Goal: Task Accomplishment & Management: Manage account settings

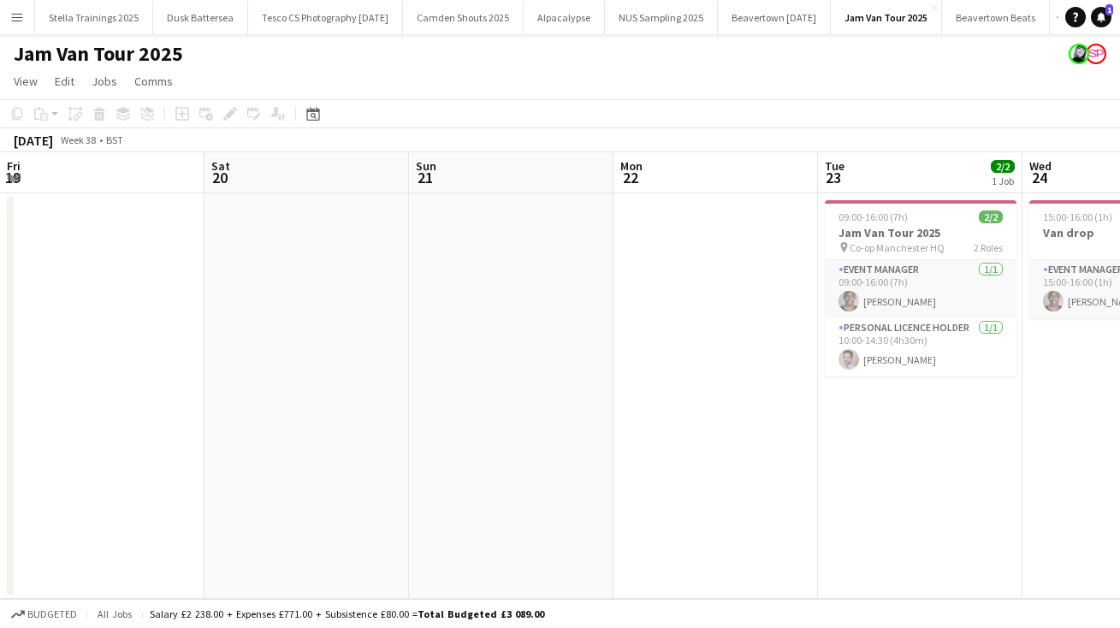
scroll to position [0, 446]
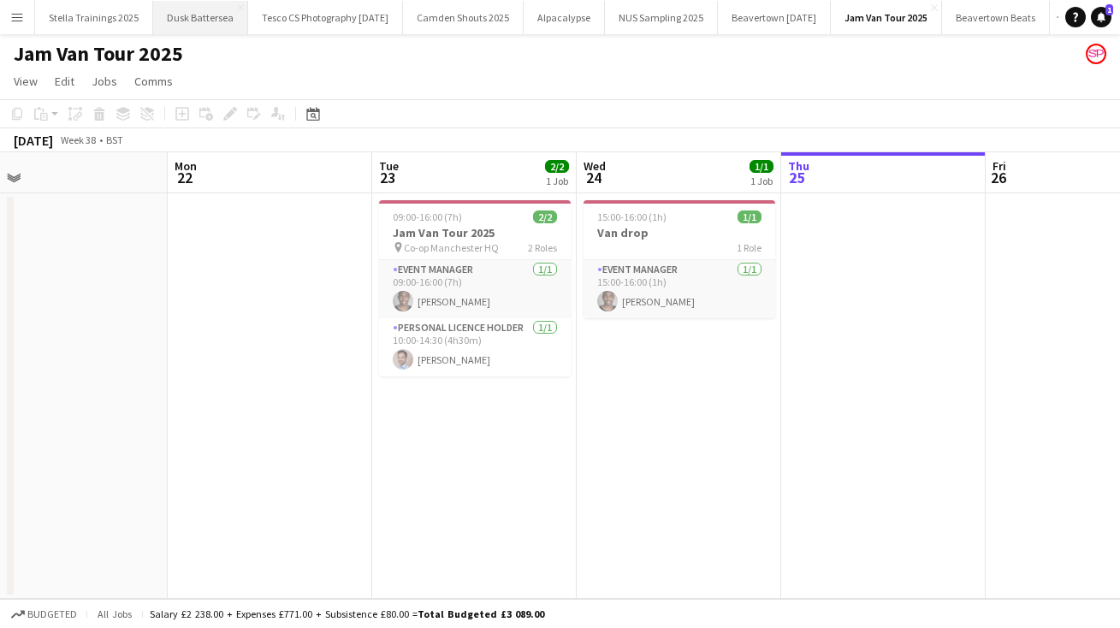
click at [204, 17] on button "Dusk Battersea Close" at bounding box center [200, 17] width 95 height 33
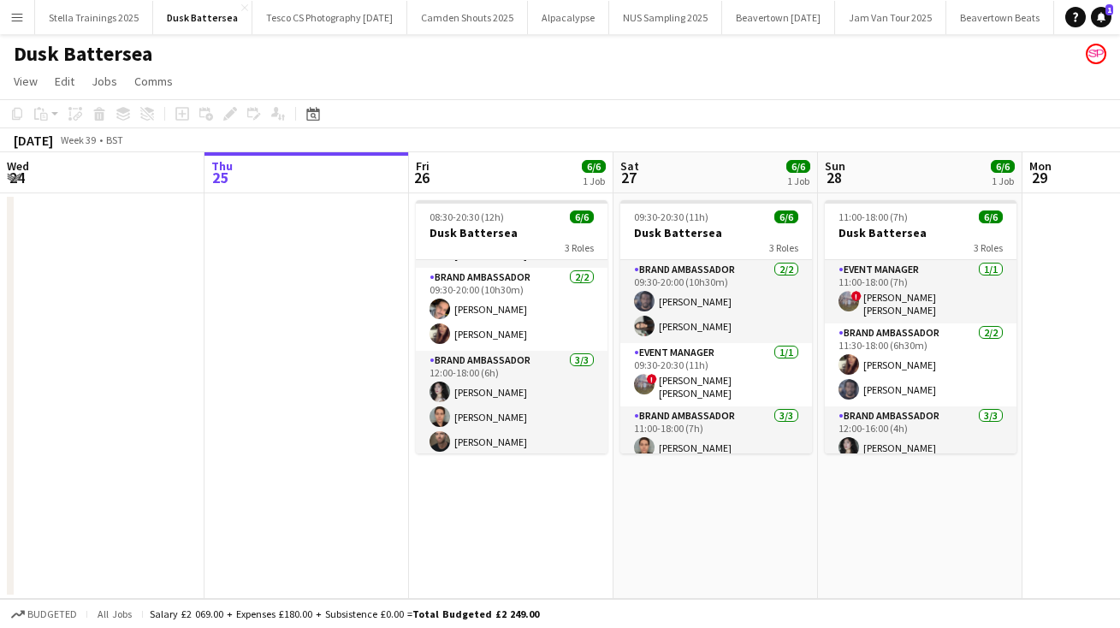
scroll to position [0, 408]
drag, startPoint x: 601, startPoint y: 358, endPoint x: 601, endPoint y: 476, distance: 118.1
click at [601, 480] on app-date-cell "08:30-20:30 (12h) 6/6 Dusk Battersea 3 Roles Event Manager [DATE] 08:30-20:30 (…" at bounding box center [512, 395] width 204 height 405
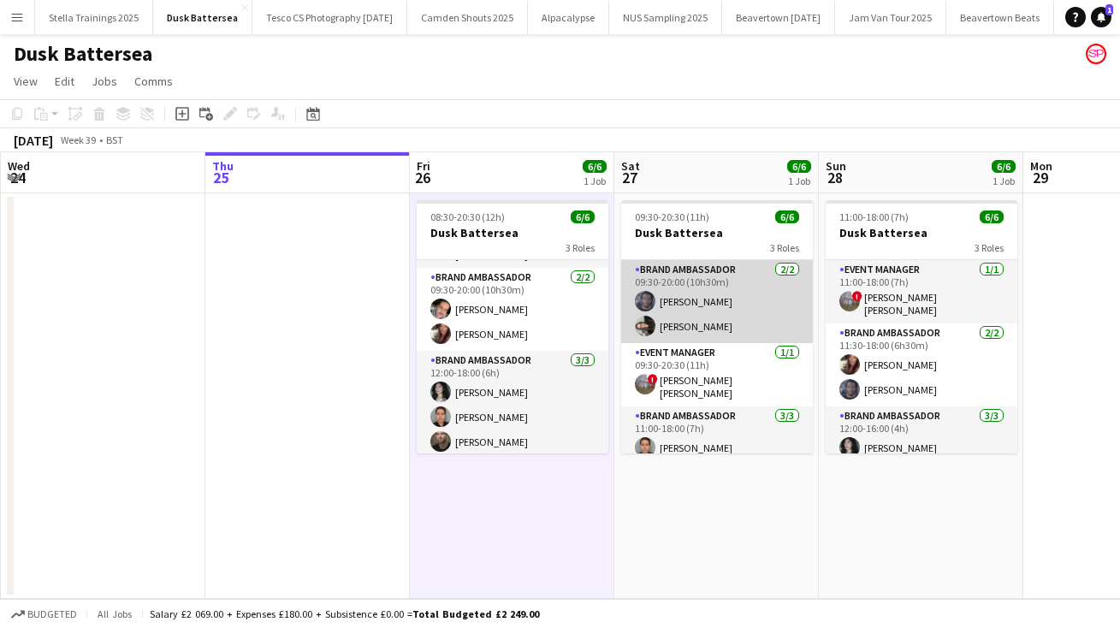
click at [678, 323] on app-card-role "Brand Ambassador [DATE] 09:30-20:00 (10h30m) [PERSON_NAME] [PERSON_NAME]" at bounding box center [717, 301] width 192 height 83
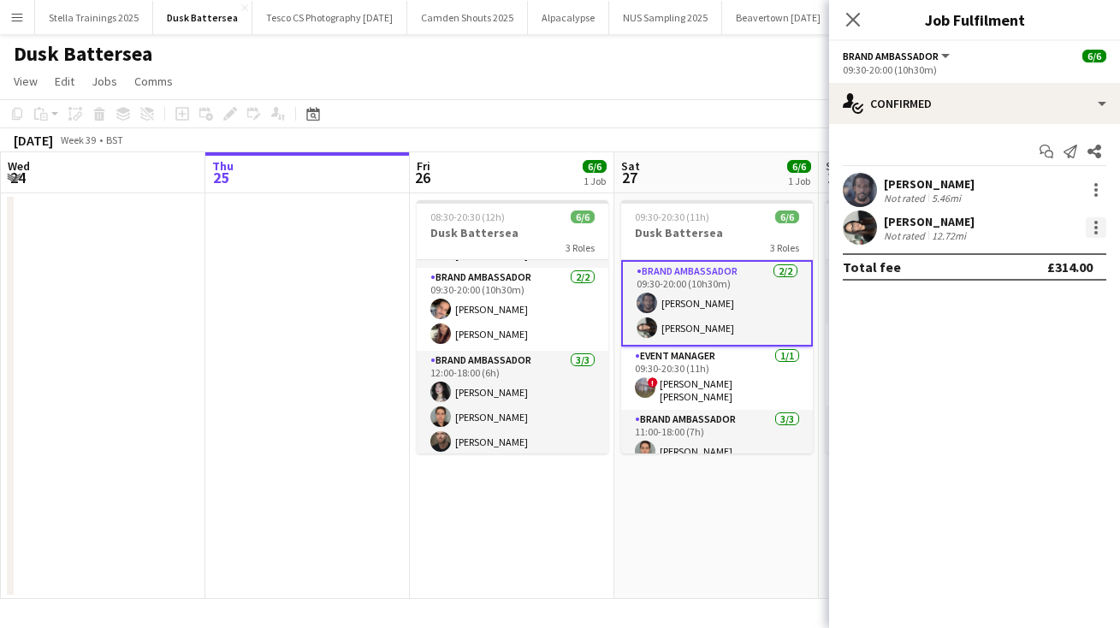
click at [1093, 227] on div at bounding box center [1096, 227] width 21 height 21
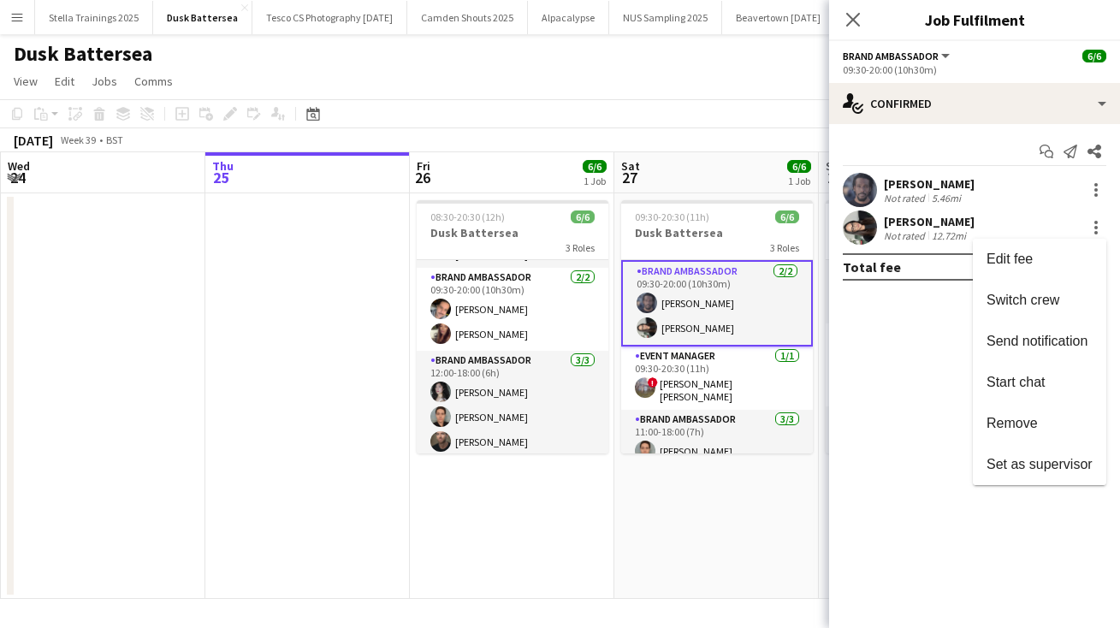
click at [926, 222] on div at bounding box center [560, 314] width 1120 height 628
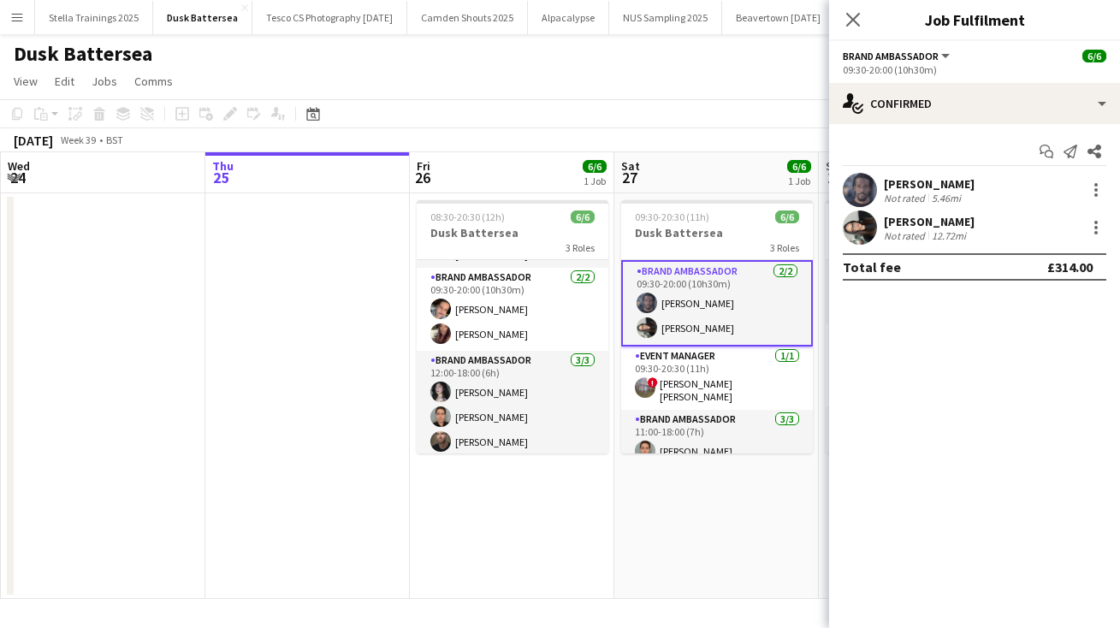
click at [896, 221] on div "[PERSON_NAME]" at bounding box center [929, 221] width 91 height 15
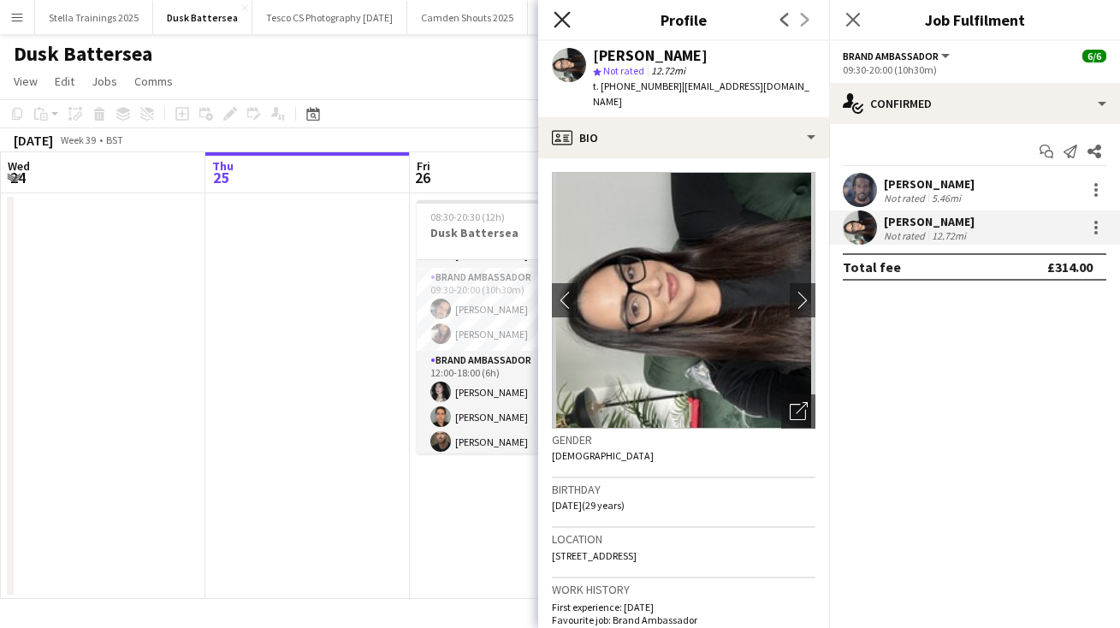
click at [560, 15] on icon "Close pop-in" at bounding box center [561, 19] width 16 height 16
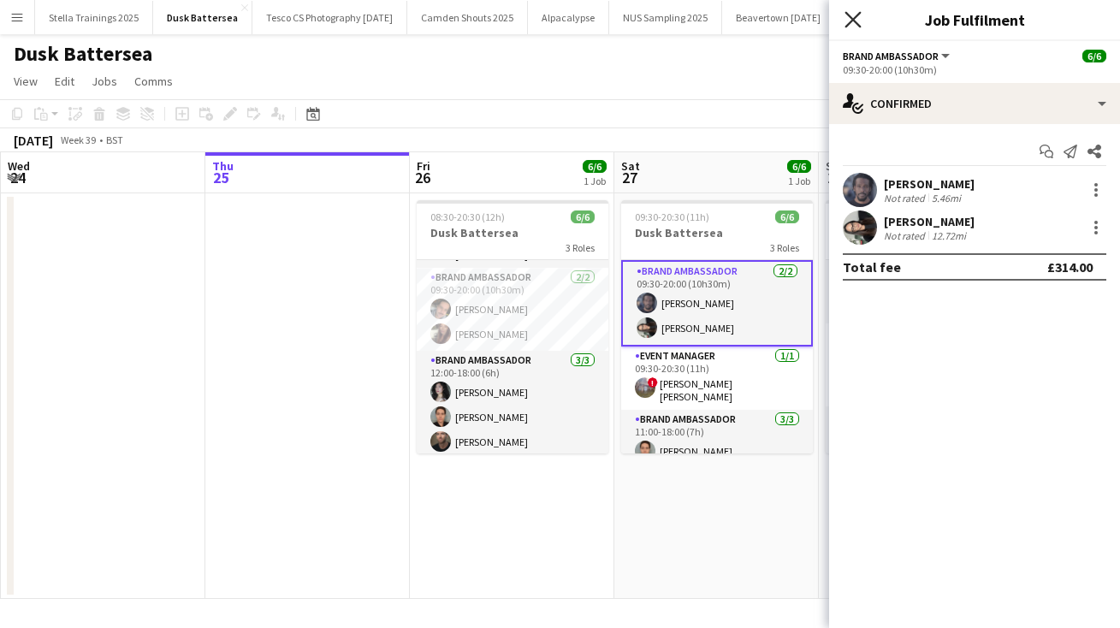
click at [852, 18] on icon "Close pop-in" at bounding box center [852, 19] width 16 height 16
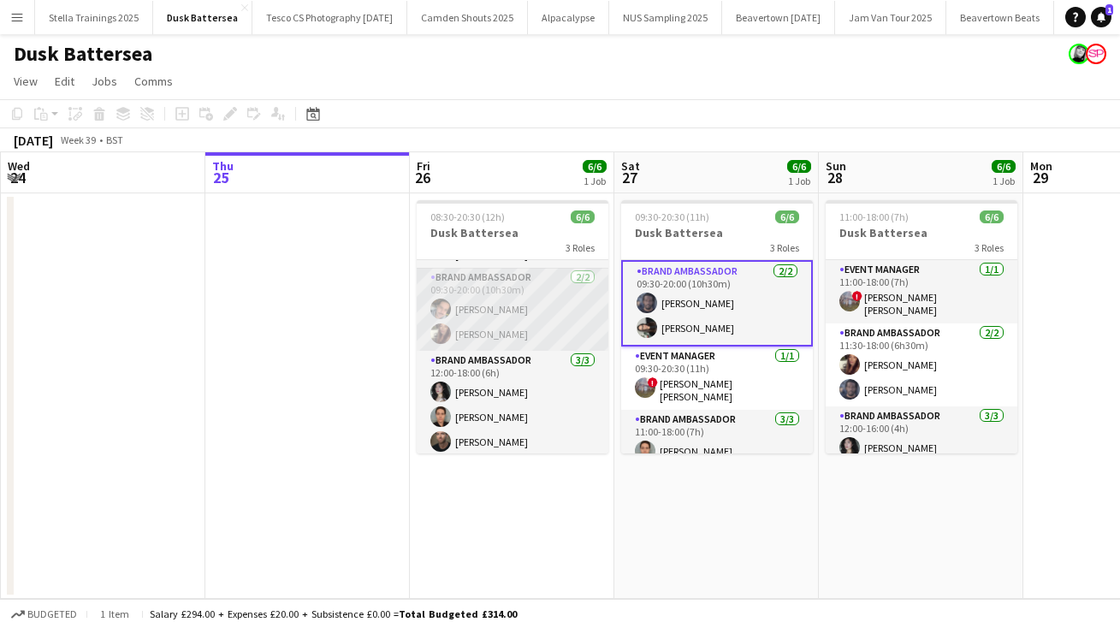
click at [466, 302] on app-card-role "Brand Ambassador [DATE] 09:30-20:00 (10h30m) [PERSON_NAME] [PERSON_NAME]" at bounding box center [513, 309] width 192 height 83
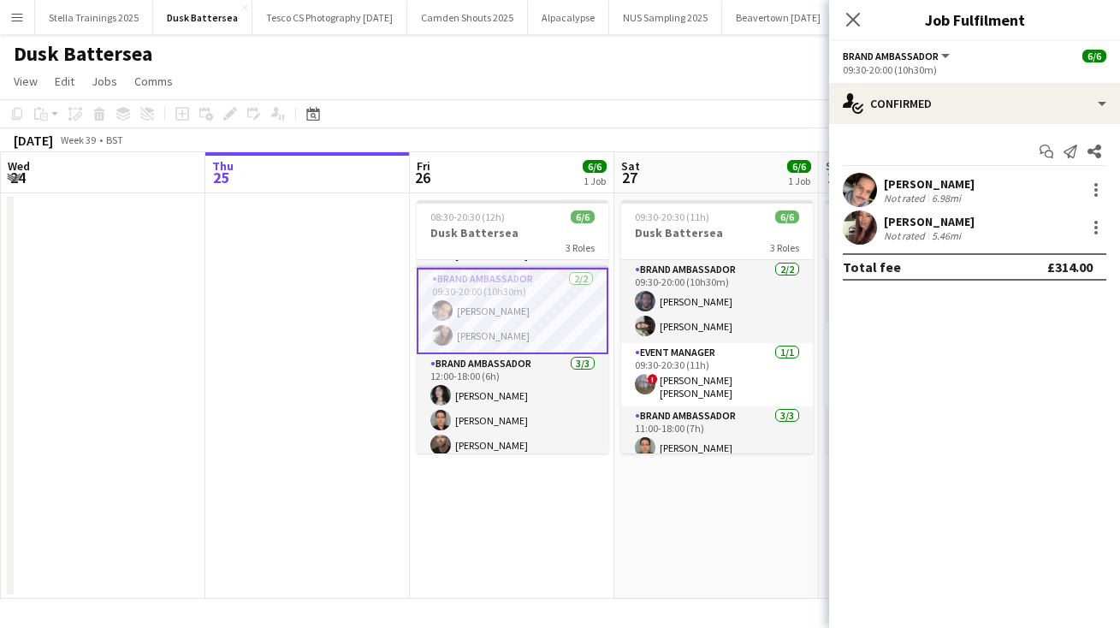
click at [915, 181] on div "[PERSON_NAME]" at bounding box center [929, 183] width 91 height 15
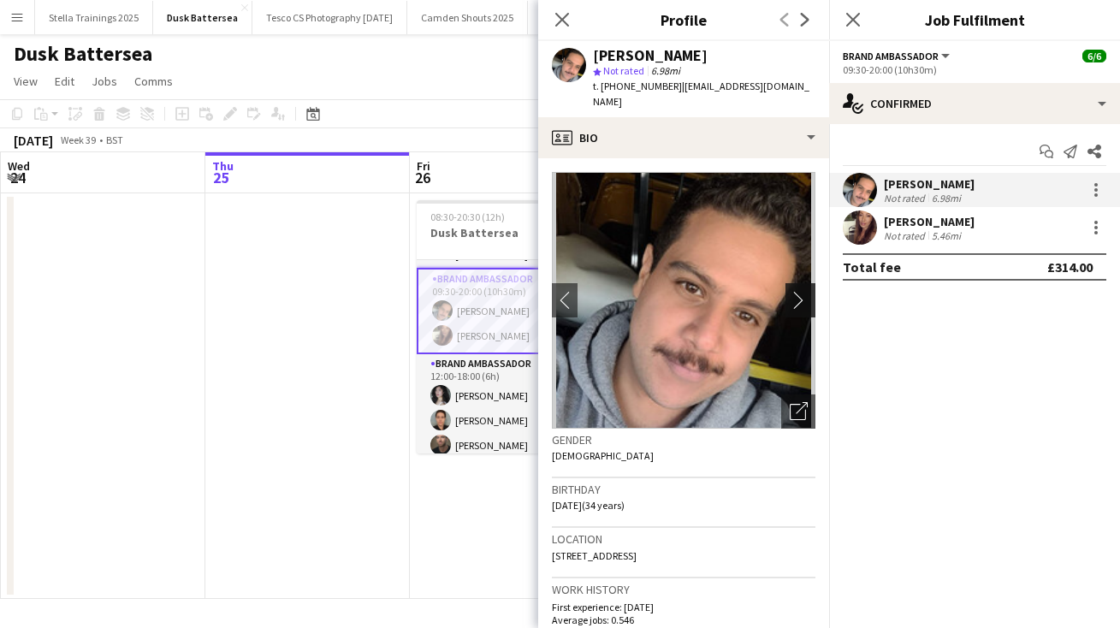
click at [802, 291] on app-icon "chevron-right" at bounding box center [803, 300] width 27 height 18
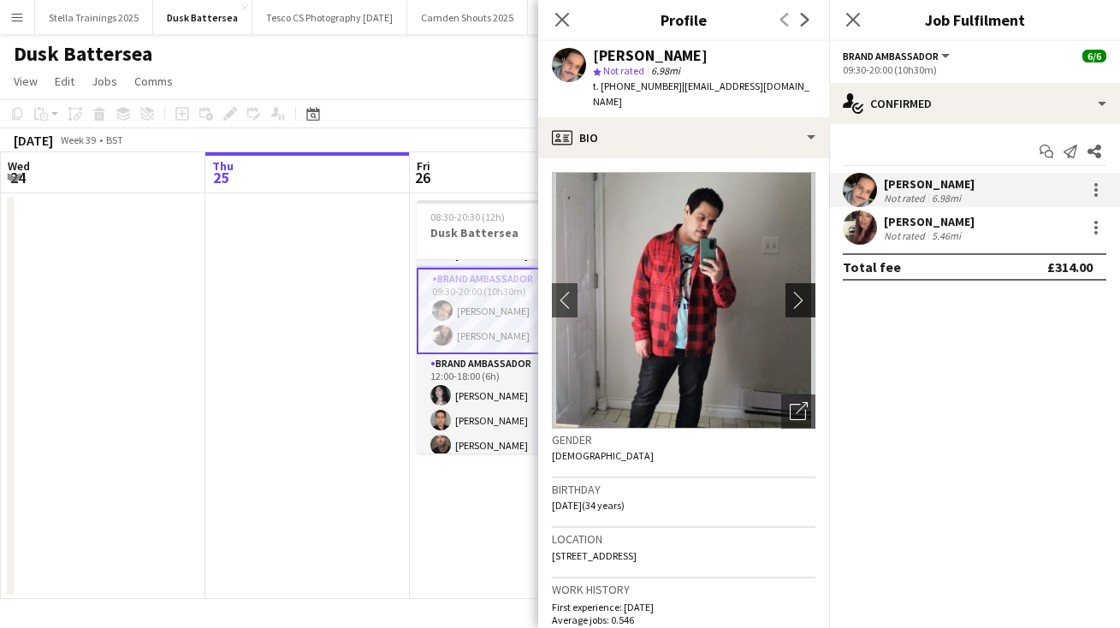
click at [797, 291] on app-icon "chevron-right" at bounding box center [803, 300] width 27 height 18
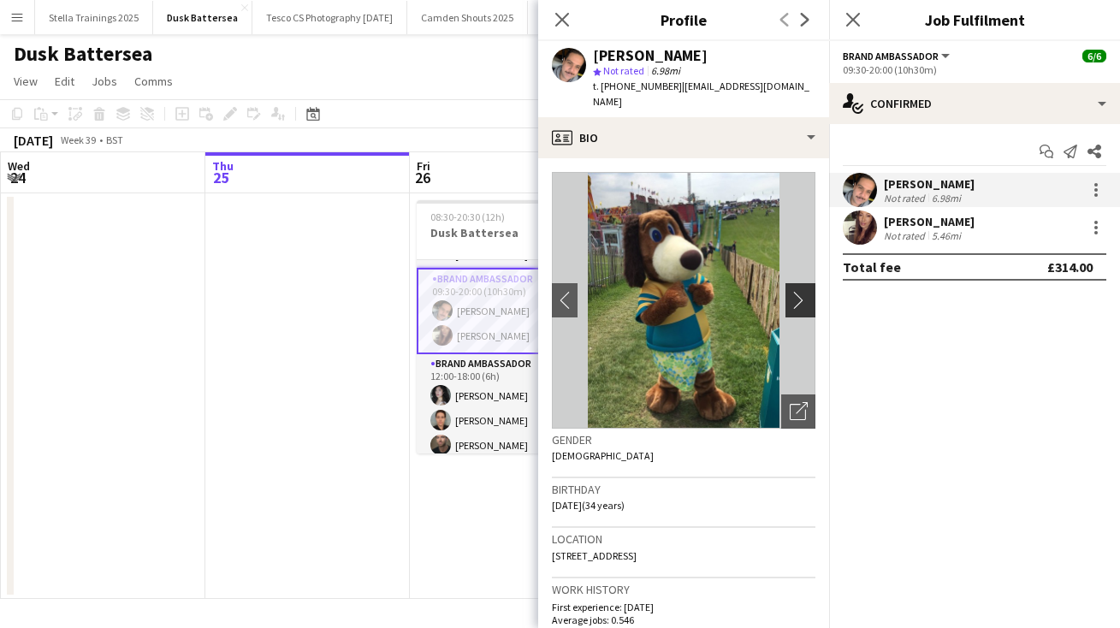
click at [797, 291] on app-icon "chevron-right" at bounding box center [803, 300] width 27 height 18
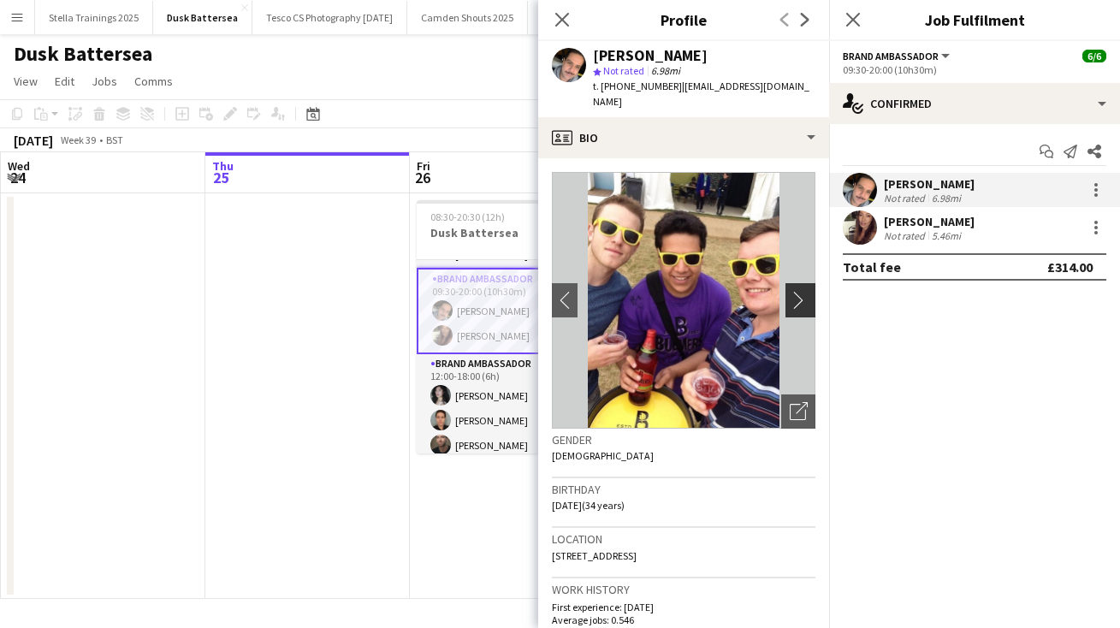
click at [797, 291] on app-icon "chevron-right" at bounding box center [803, 300] width 27 height 18
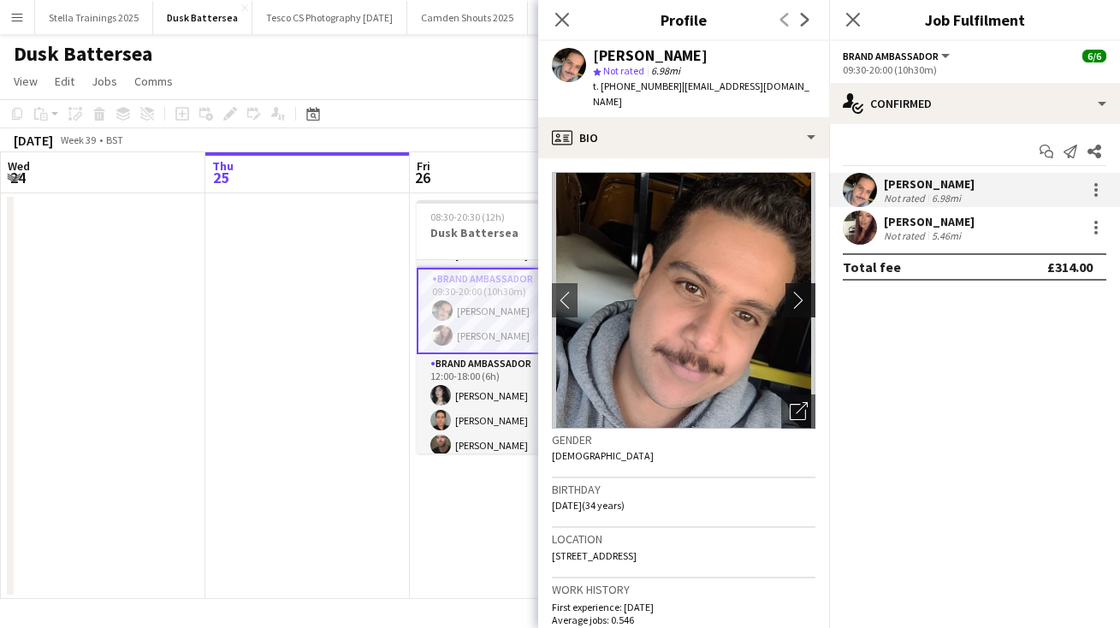
click at [797, 291] on app-icon "chevron-right" at bounding box center [803, 300] width 27 height 18
click at [852, 16] on icon "Close pop-in" at bounding box center [852, 19] width 16 height 16
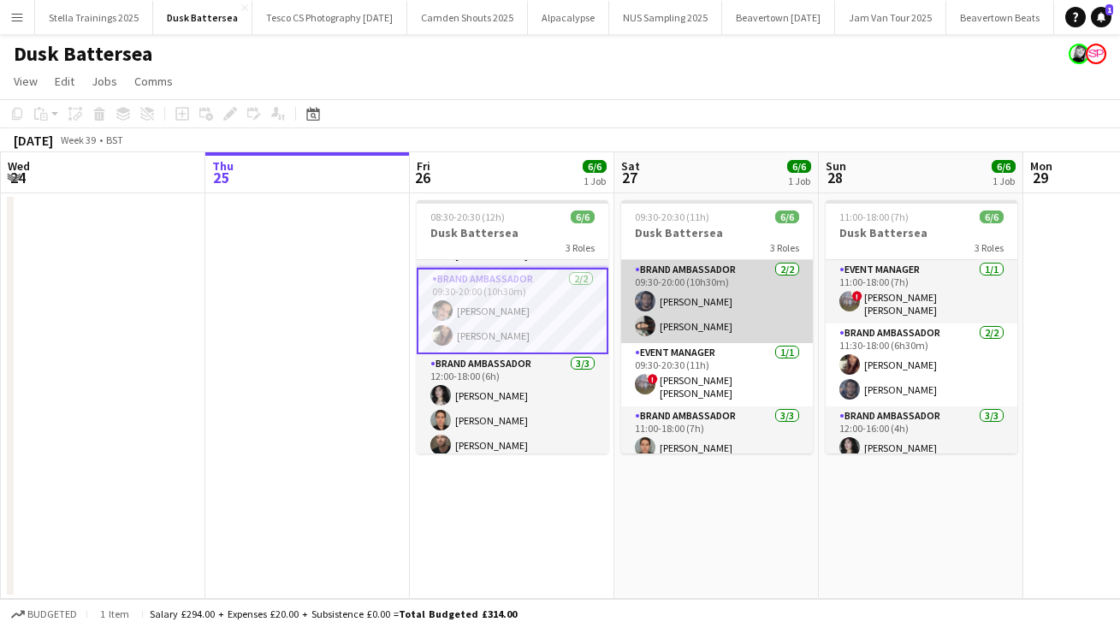
click at [678, 323] on app-card-role "Brand Ambassador [DATE] 09:30-20:00 (10h30m) [PERSON_NAME] [PERSON_NAME]" at bounding box center [717, 301] width 192 height 83
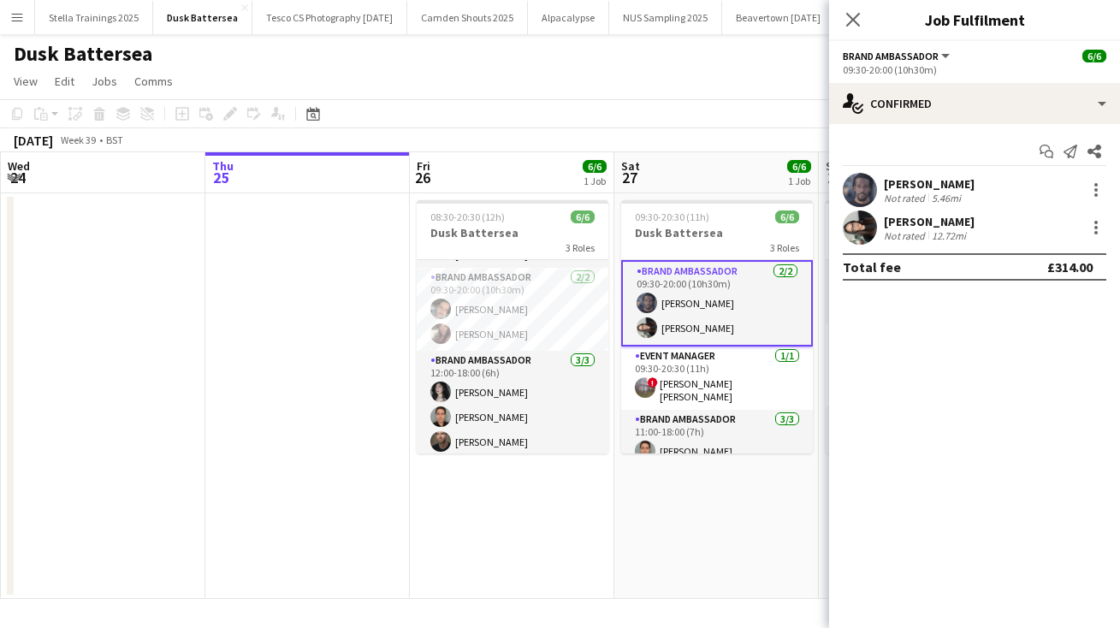
click at [908, 222] on div "[PERSON_NAME]" at bounding box center [929, 221] width 91 height 15
